Goal: Information Seeking & Learning: Get advice/opinions

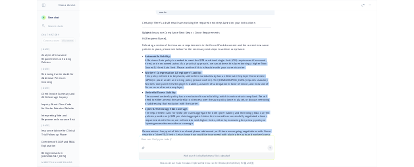
scroll to position [4581, 0]
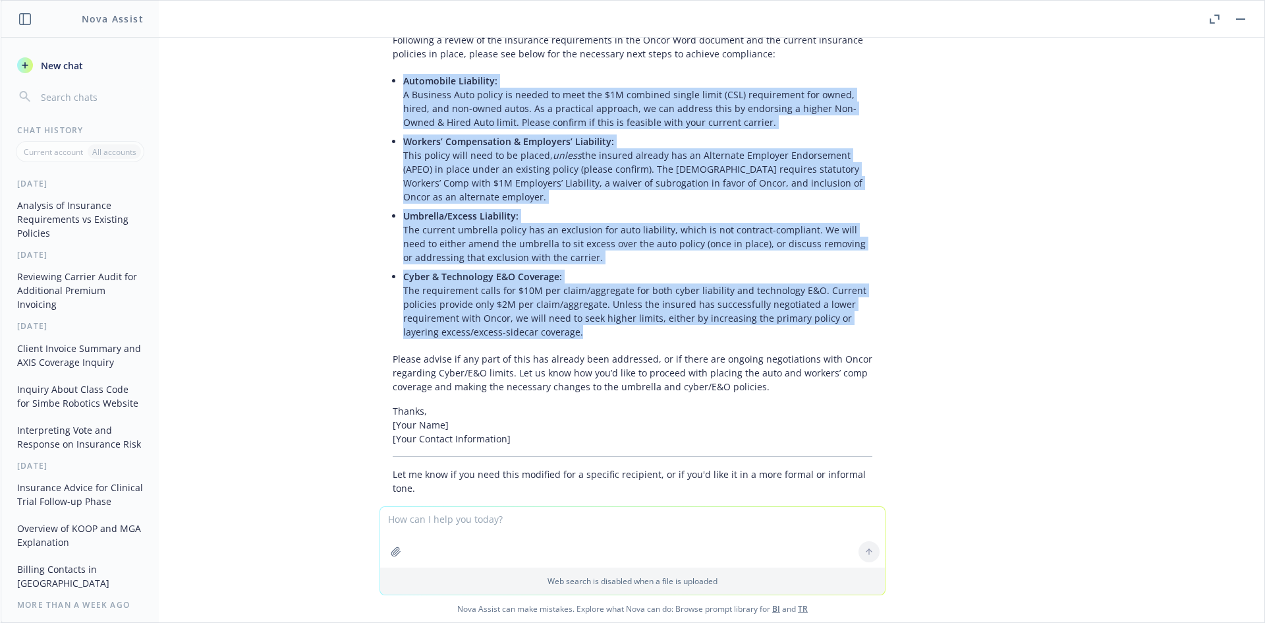
drag, startPoint x: 391, startPoint y: 286, endPoint x: 567, endPoint y: 277, distance: 176.1
click at [567, 277] on div "Certainly! Here’s a draft email summarizing the required next steps based on yo…" at bounding box center [632, 221] width 506 height 557
copy ul "Loremipsum Dolorsita: C Adipisci Elit seddoe te incidi ut labo etd $9M aliquaen…"
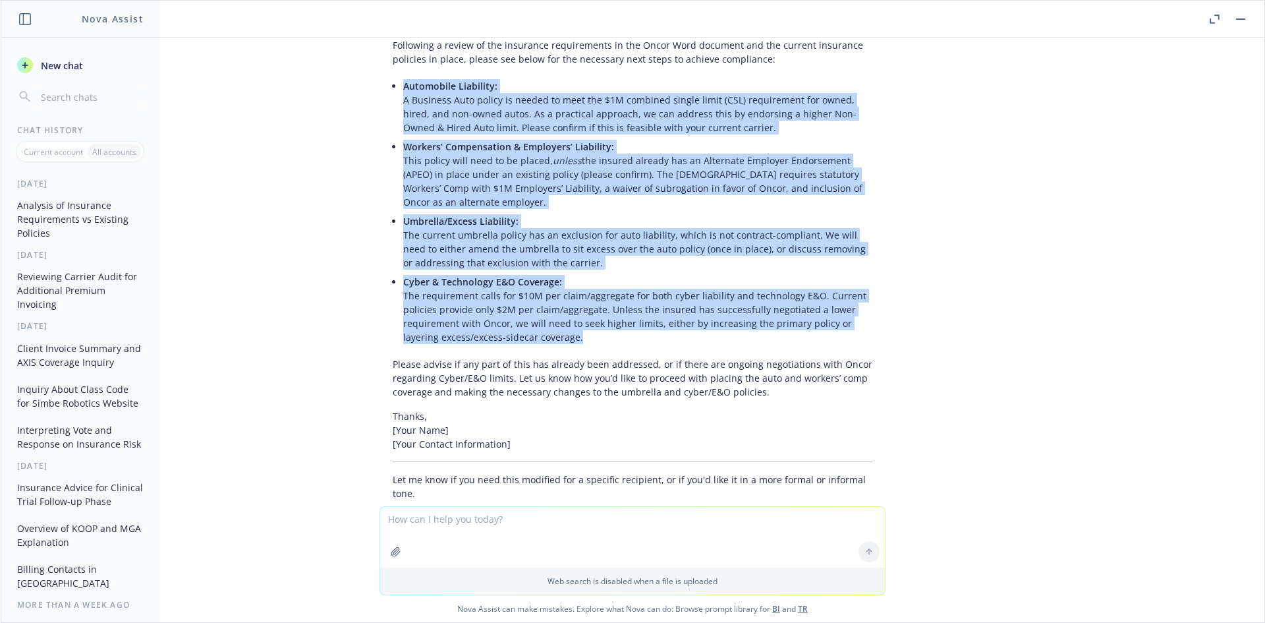
scroll to position [4108, 0]
